Goal: Information Seeking & Learning: Find specific fact

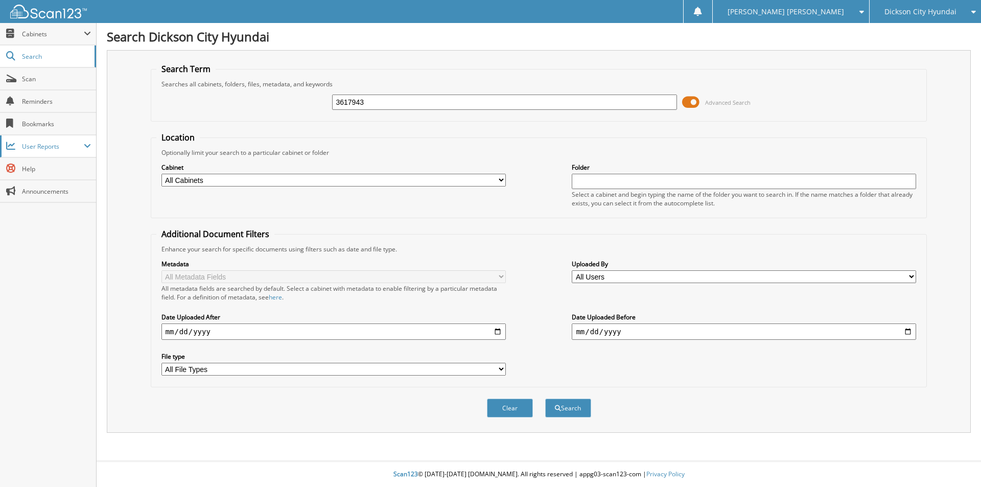
type input "3617943"
click at [545, 399] on button "Search" at bounding box center [568, 408] width 46 height 19
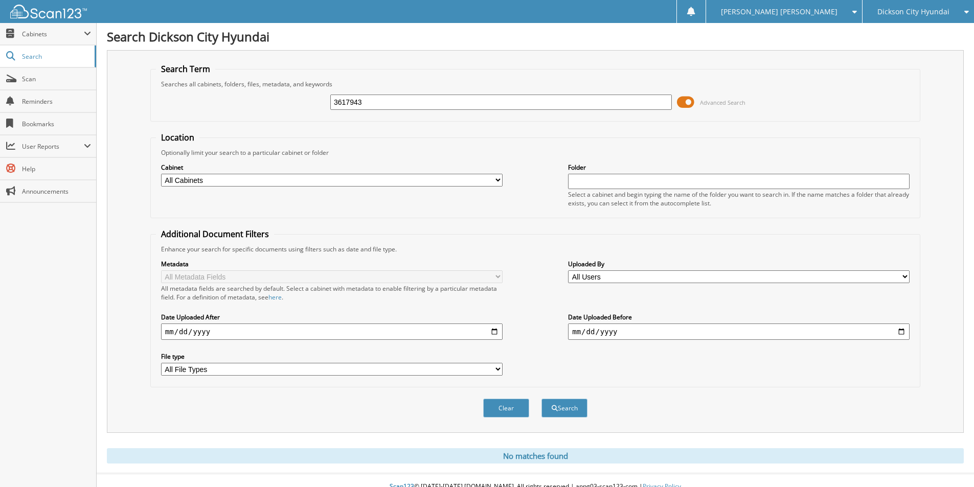
drag, startPoint x: 388, startPoint y: 99, endPoint x: 259, endPoint y: 100, distance: 129.8
click at [259, 100] on div "3617943 Advanced Search" at bounding box center [535, 102] width 759 height 28
type input "Z083"
click at [541, 399] on button "Search" at bounding box center [564, 408] width 46 height 19
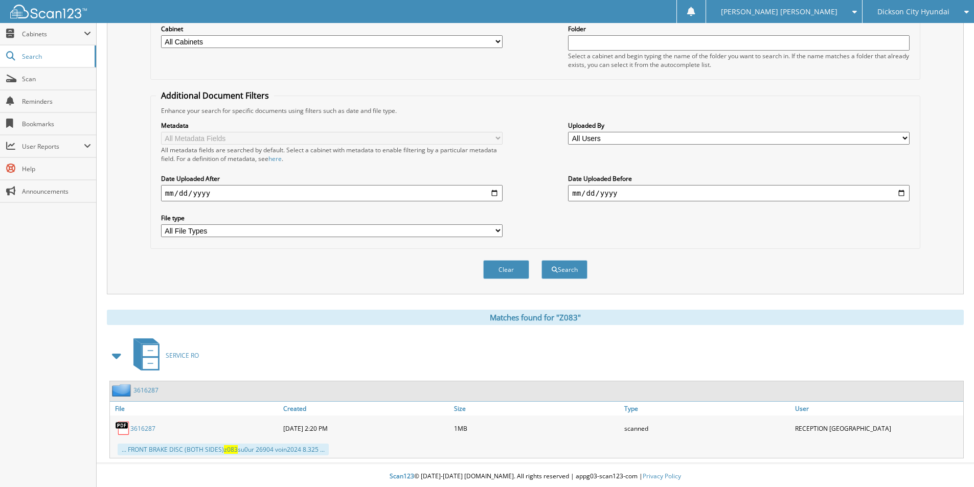
scroll to position [141, 0]
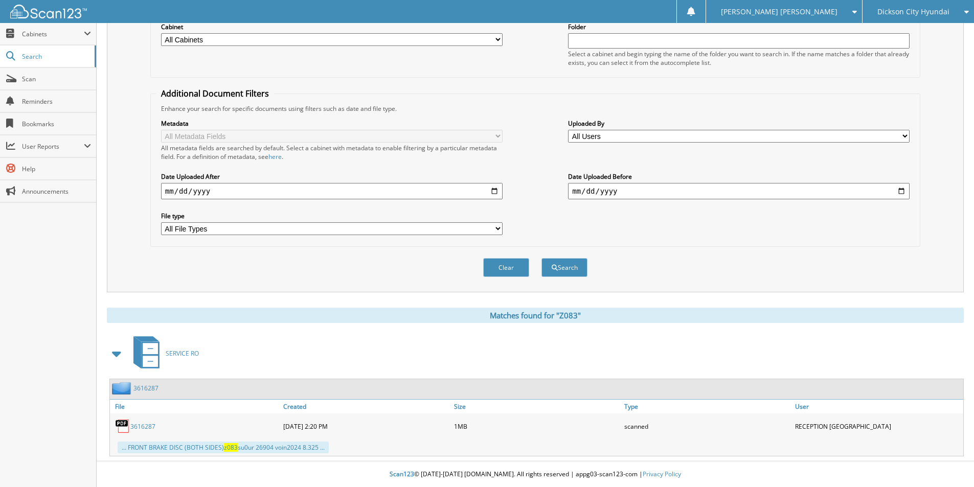
click at [134, 427] on link "3616287" at bounding box center [142, 426] width 25 height 9
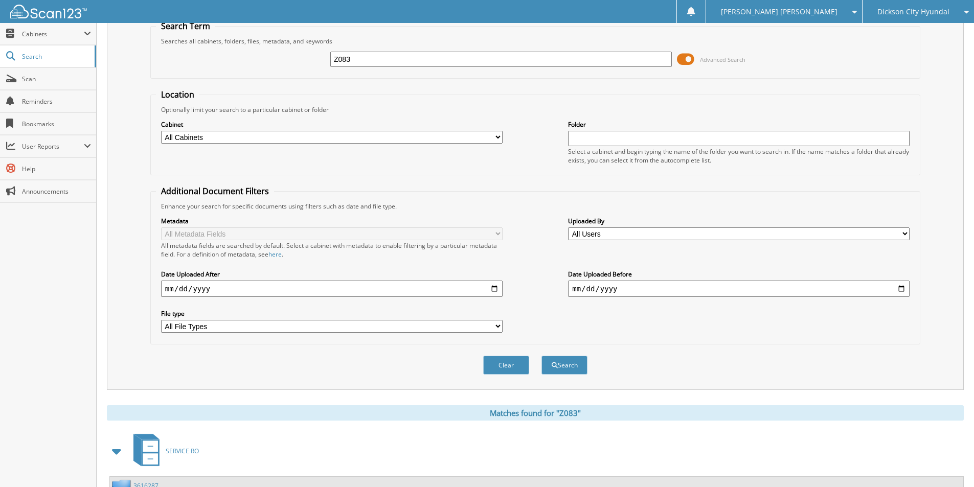
scroll to position [0, 0]
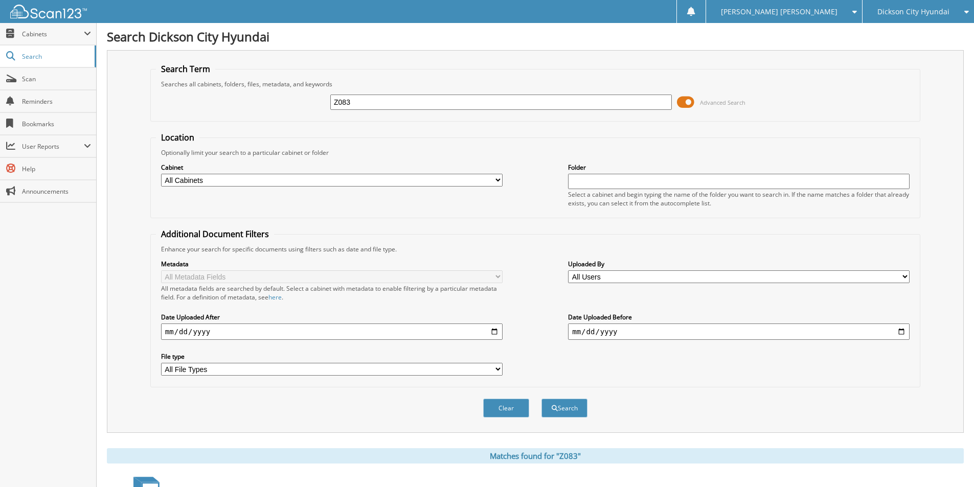
drag, startPoint x: 356, startPoint y: 105, endPoint x: 255, endPoint y: 101, distance: 101.8
click at [255, 101] on div "Z083 Advanced Search" at bounding box center [535, 102] width 759 height 28
type input "083924"
click at [541, 399] on button "Search" at bounding box center [564, 408] width 46 height 19
drag, startPoint x: 358, startPoint y: 105, endPoint x: 207, endPoint y: 95, distance: 151.2
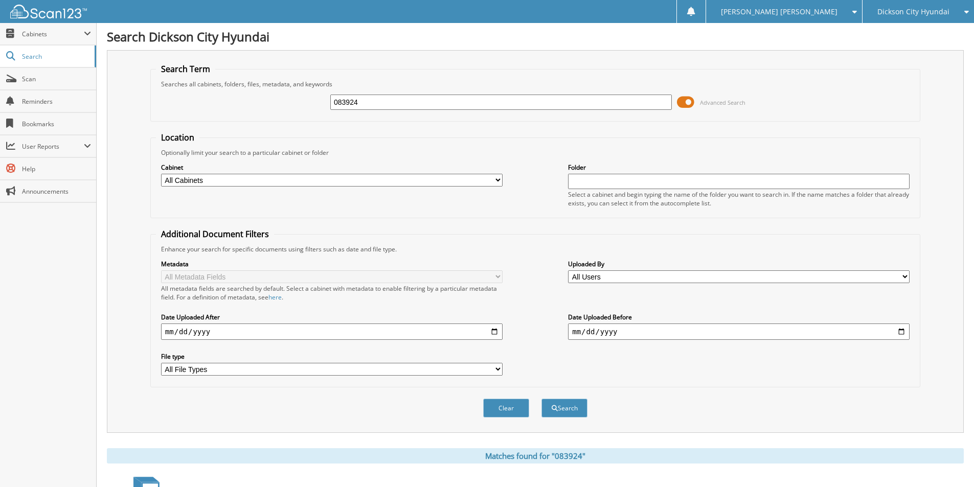
click at [241, 95] on div "083924 Advanced Search" at bounding box center [535, 102] width 759 height 28
type input "528309"
click at [541, 399] on button "Search" at bounding box center [564, 408] width 46 height 19
drag, startPoint x: 372, startPoint y: 106, endPoint x: 284, endPoint y: 106, distance: 87.9
click at [284, 106] on div "528309 Advanced Search" at bounding box center [535, 102] width 759 height 28
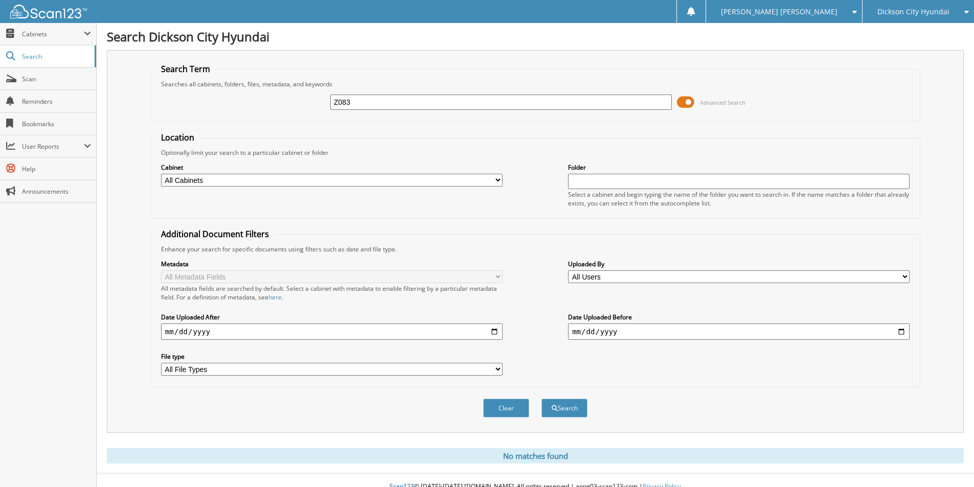
type input "Z083"
click at [541, 399] on button "Search" at bounding box center [564, 408] width 46 height 19
drag, startPoint x: 356, startPoint y: 100, endPoint x: 295, endPoint y: 103, distance: 60.9
click at [295, 103] on div "Z083 Advanced Search" at bounding box center [535, 102] width 759 height 28
type input "3617943"
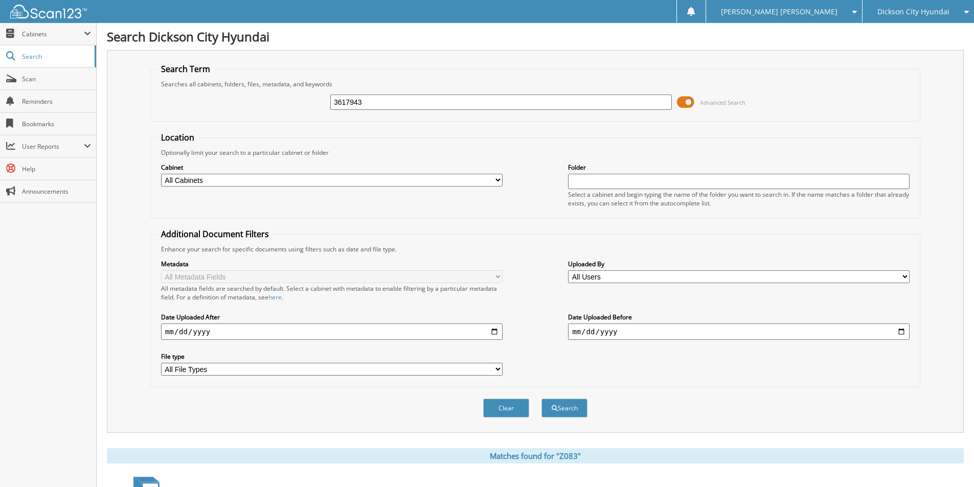
click at [541, 399] on button "Search" at bounding box center [564, 408] width 46 height 19
